Goal: Submit feedback/report problem: Submit feedback/report problem

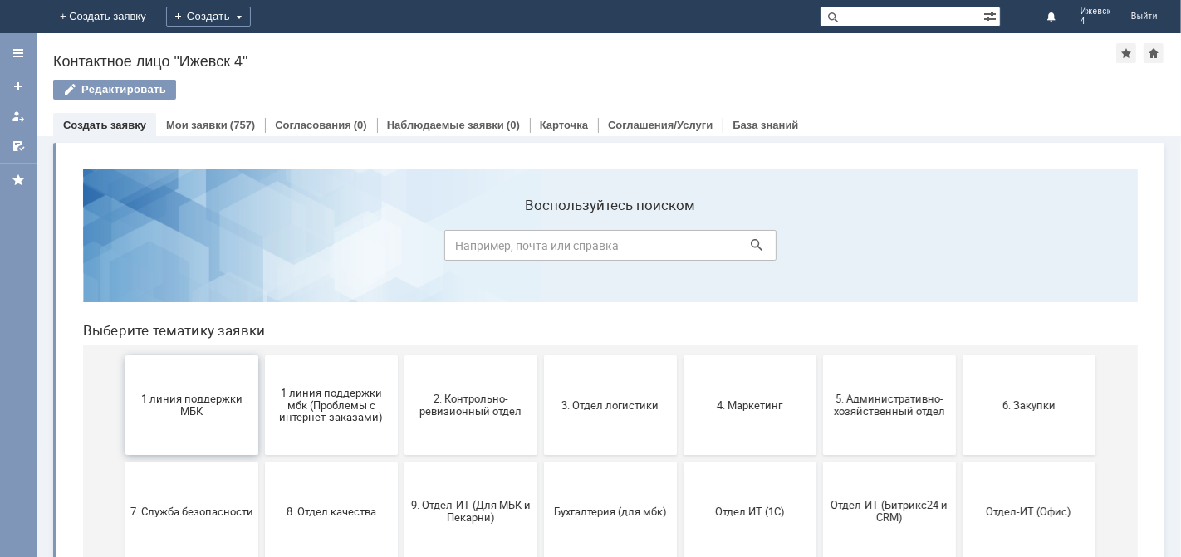
click at [177, 404] on span "1 линия поддержки МБК" at bounding box center [191, 404] width 123 height 25
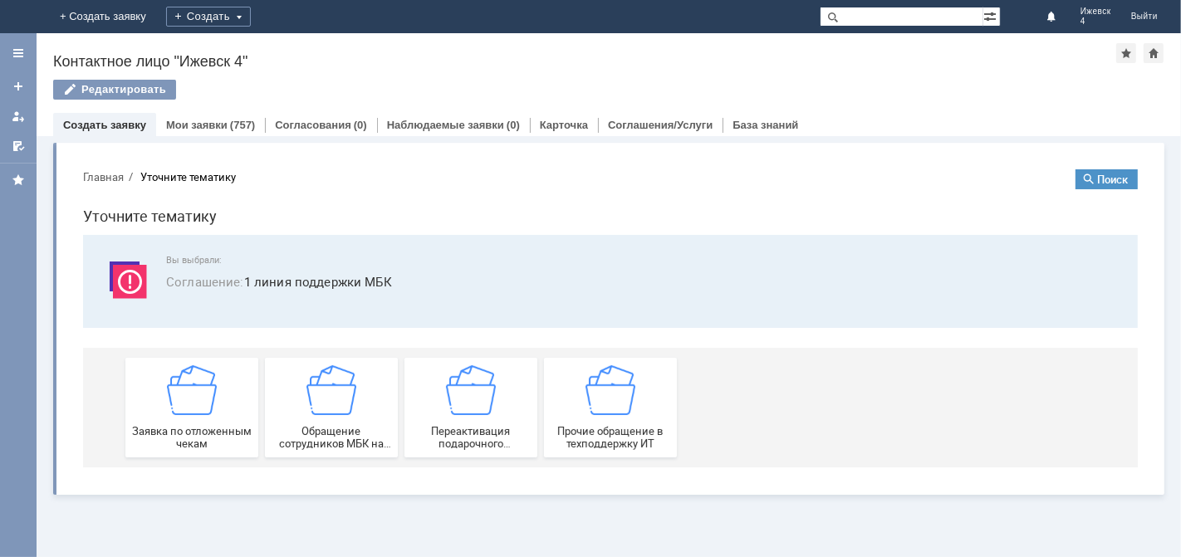
click at [177, 404] on img at bounding box center [191, 390] width 50 height 50
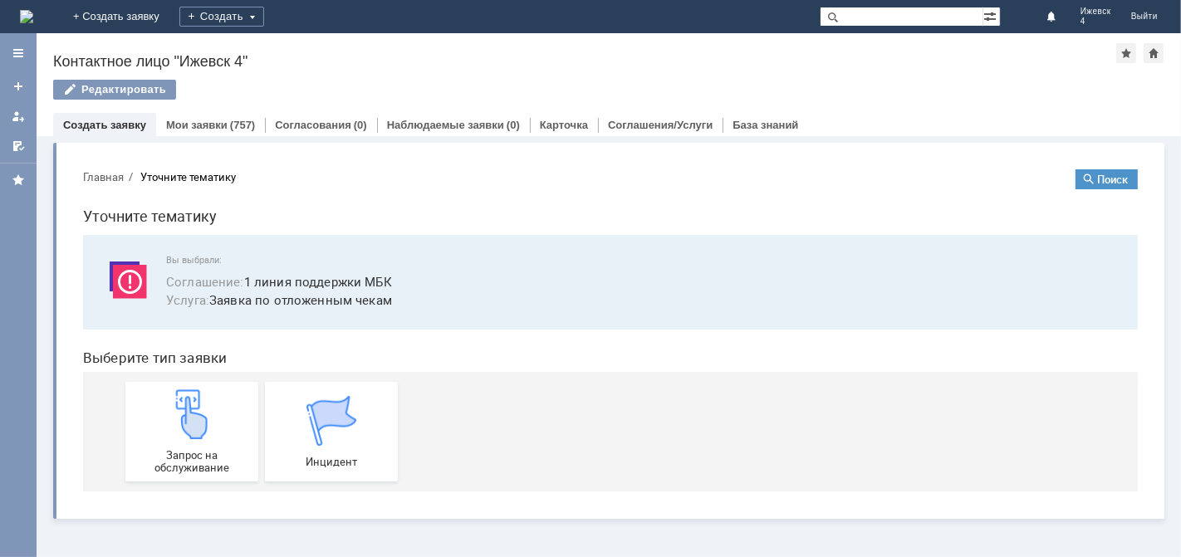
click at [177, 404] on img at bounding box center [191, 414] width 50 height 50
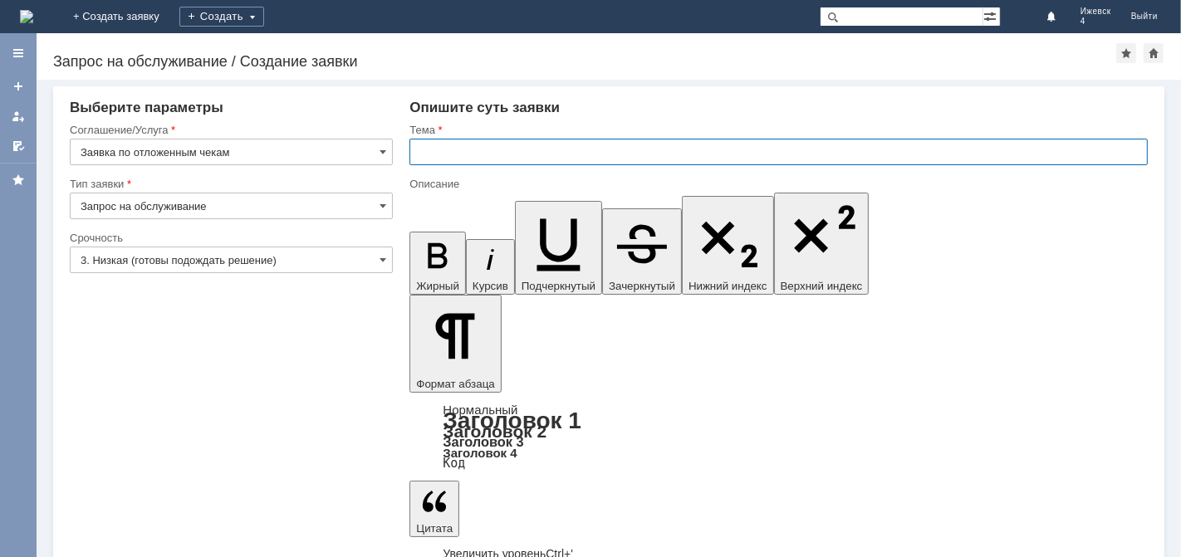
click at [444, 158] on input "text" at bounding box center [778, 152] width 738 height 27
type input "МБК Ижевск 4 отложенные чеки за [DATE]"
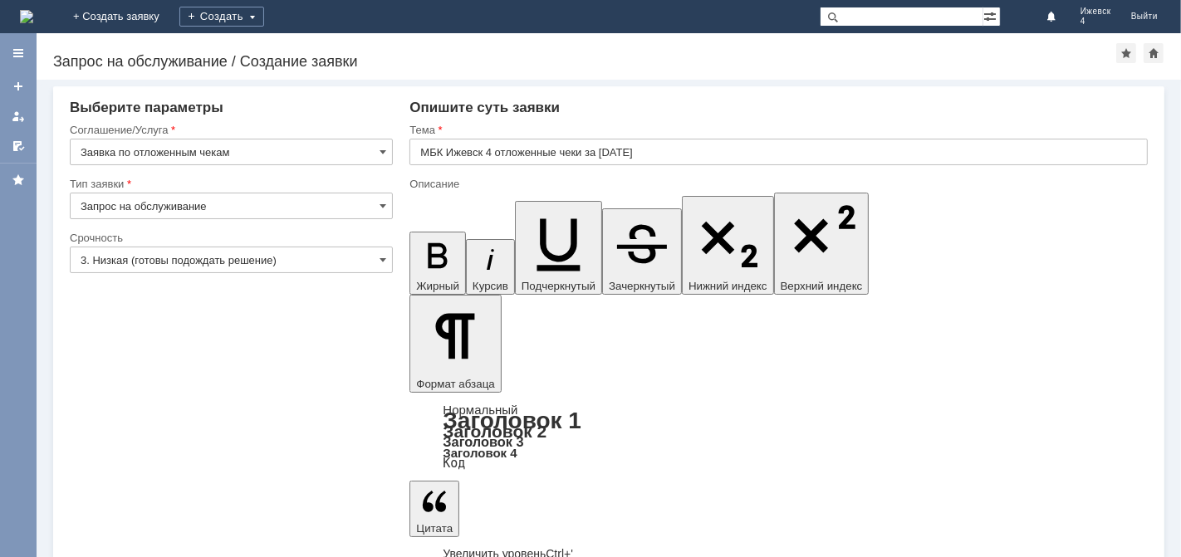
click at [412, 156] on input "МБК Ижевск 4 отложенные чеки за [DATE]" at bounding box center [778, 152] width 738 height 27
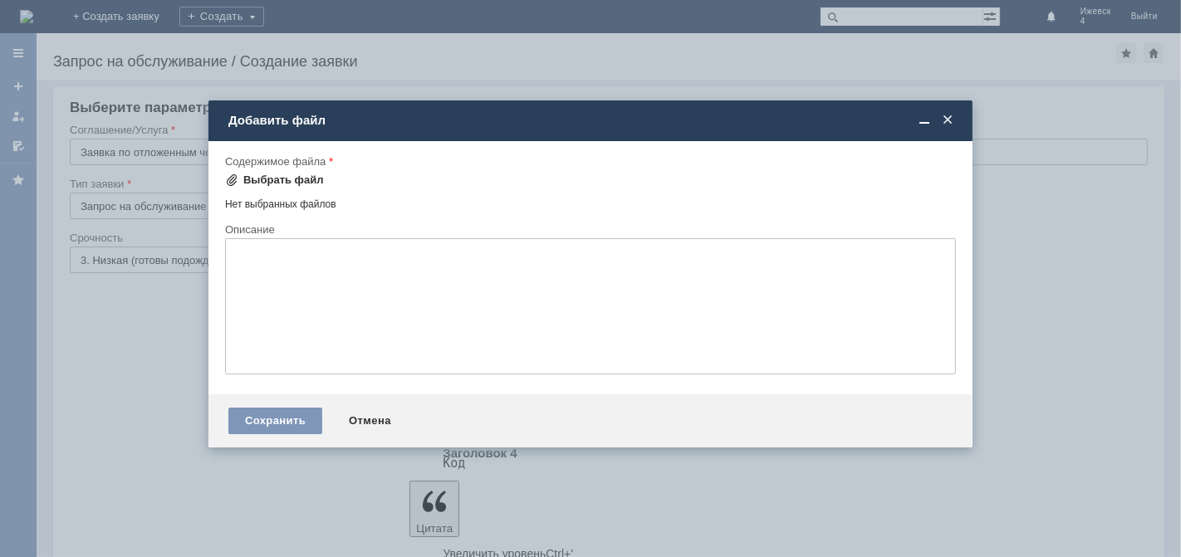
click at [301, 171] on div "Выбрать файл" at bounding box center [274, 180] width 99 height 20
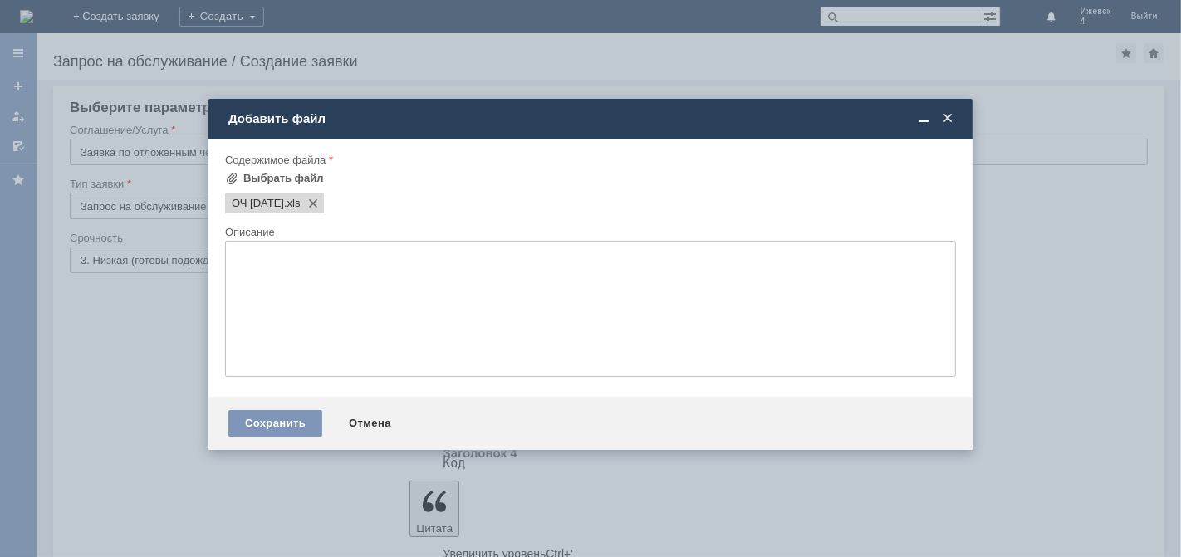
scroll to position [0, 0]
click at [269, 432] on div "Сохранить" at bounding box center [275, 423] width 94 height 27
